Goal: Transaction & Acquisition: Purchase product/service

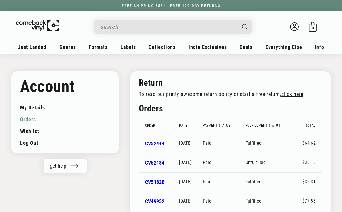
click at [190, 27] on input "Search" at bounding box center [168, 27] width 136 height 12
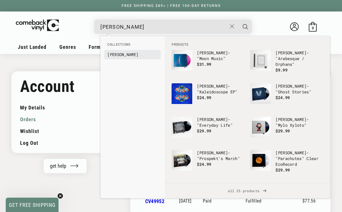
type input "coldplay"
click at [122, 53] on b "[PERSON_NAME]" at bounding box center [122, 54] width 31 height 5
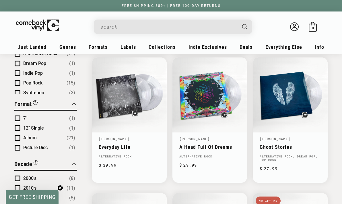
scroll to position [199, 0]
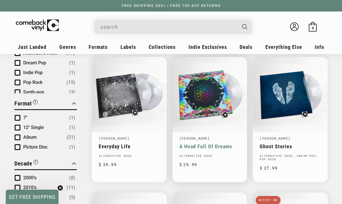
click at [215, 145] on link "A Head Full Of Dreams" at bounding box center [209, 146] width 61 height 6
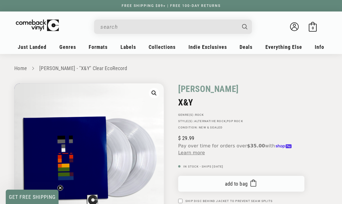
click at [205, 178] on button "Add to bag Added to bag" at bounding box center [241, 184] width 126 height 16
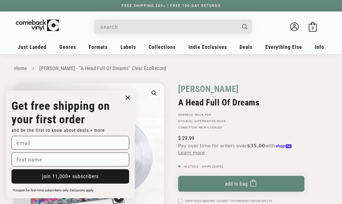
click at [127, 97] on circle "Close dialog" at bounding box center [128, 98] width 8 height 8
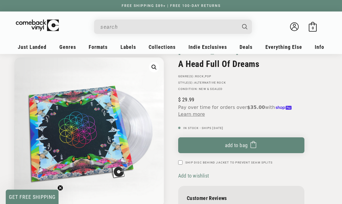
scroll to position [43, 0]
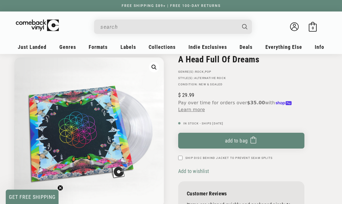
click at [326, 138] on div "Coldplay A Head Full Of Dreams GENRE(S): Rock , Pop STYLE(S): Alternative Rock …" at bounding box center [249, 137] width 157 height 194
click at [121, 29] on input "When autocomplete results are available use up and down arrows to review and en…" at bounding box center [168, 27] width 136 height 12
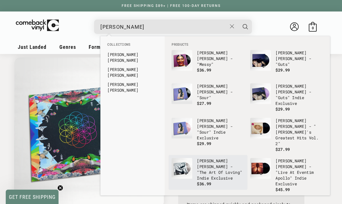
type input "[PERSON_NAME]"
click at [216, 158] on p "Olivia Dean - "The Art Of Loving" Indie Exclusive" at bounding box center [221, 169] width 48 height 23
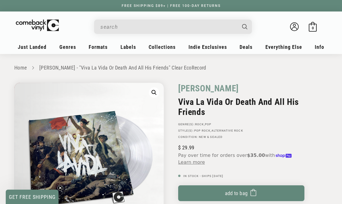
scroll to position [29, 0]
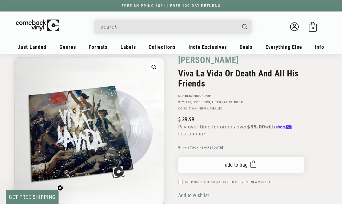
click at [197, 160] on button "Add to bag Added to bag" at bounding box center [241, 165] width 126 height 16
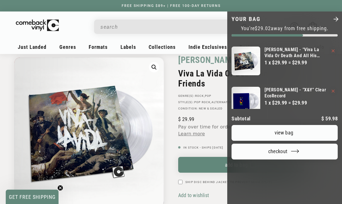
click at [305, 125] on link "View bag" at bounding box center [285, 133] width 106 height 16
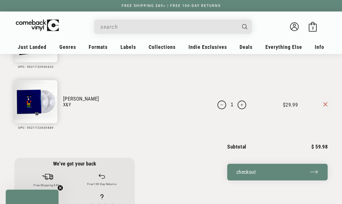
scroll to position [109, 0]
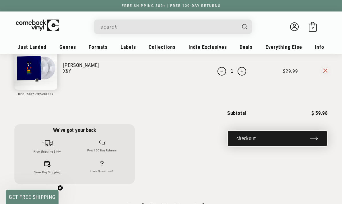
click at [252, 137] on button "Checkout" at bounding box center [277, 138] width 100 height 17
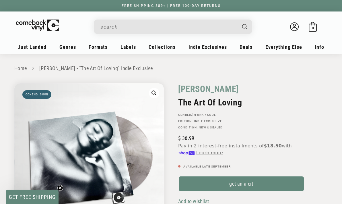
click at [115, 25] on input "When autocomplete results are available use up and down arrows to review and en…" at bounding box center [168, 27] width 136 height 12
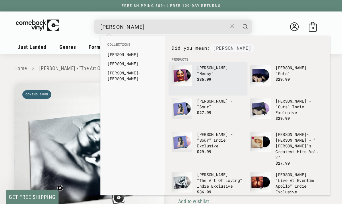
type input "[PERSON_NAME]"
click at [193, 73] on link "Olivia Dean - "Messy" $36.99" at bounding box center [208, 79] width 73 height 28
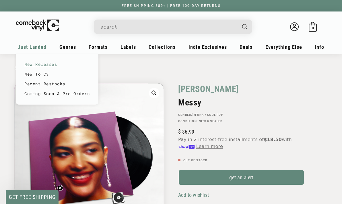
click at [44, 65] on link "New Releases" at bounding box center [56, 64] width 65 height 10
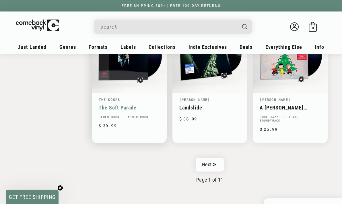
scroll to position [911, 0]
